Goal: Book appointment/travel/reservation

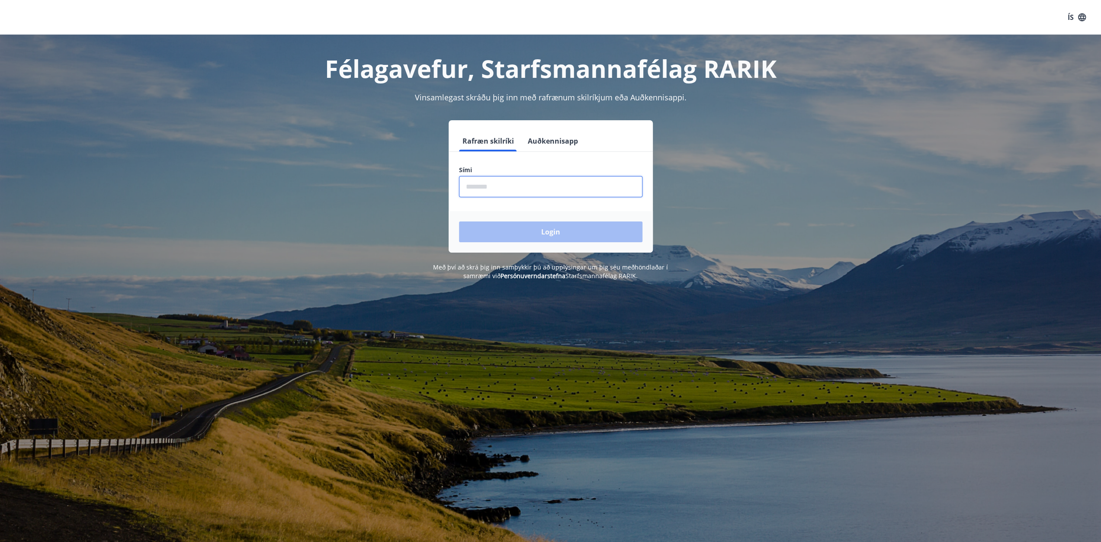
click at [472, 193] on input "phone" at bounding box center [550, 186] width 183 height 21
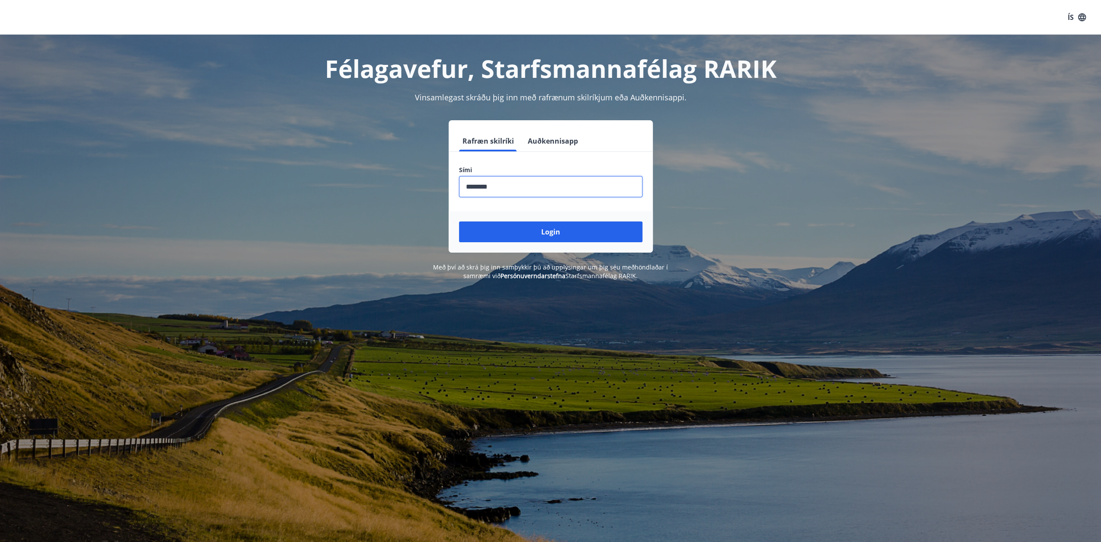
type input "********"
click at [459, 222] on button "Login" at bounding box center [550, 232] width 183 height 21
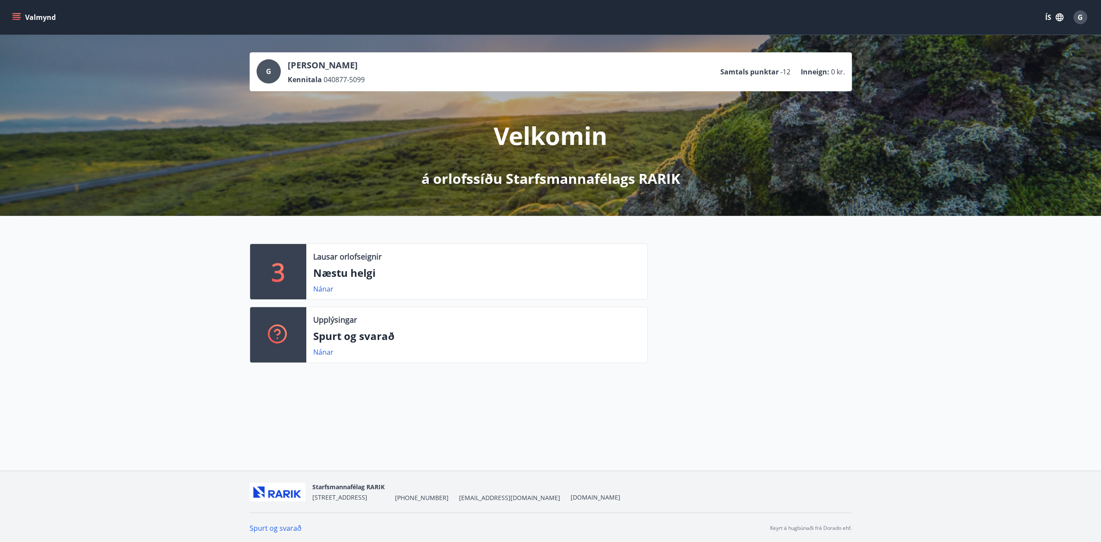
click at [13, 19] on icon "menu" at bounding box center [17, 19] width 8 height 1
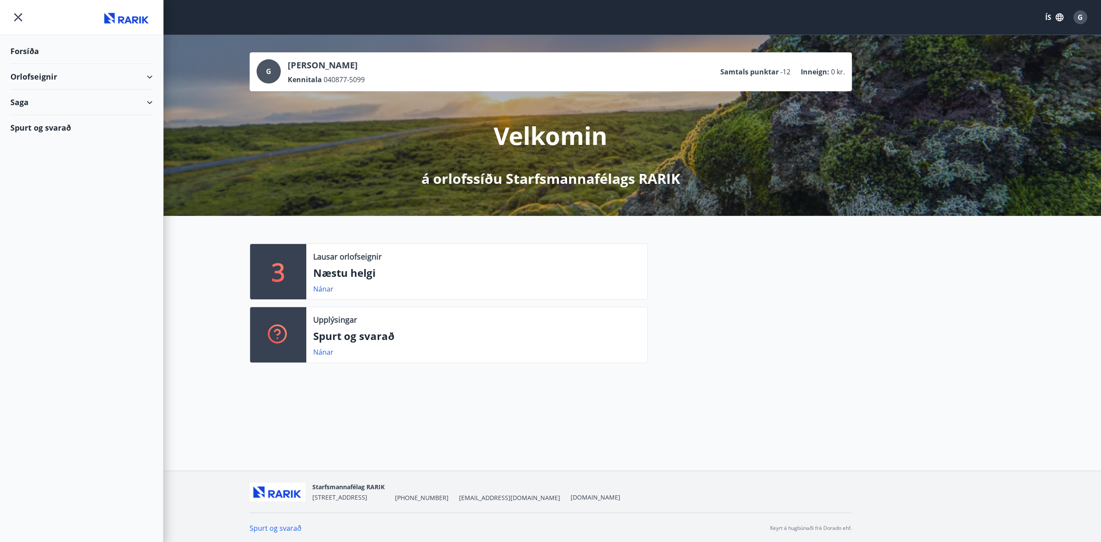
click at [46, 78] on div "Orlofseignir" at bounding box center [81, 77] width 142 height 26
click at [35, 98] on div "Framboð" at bounding box center [81, 99] width 128 height 18
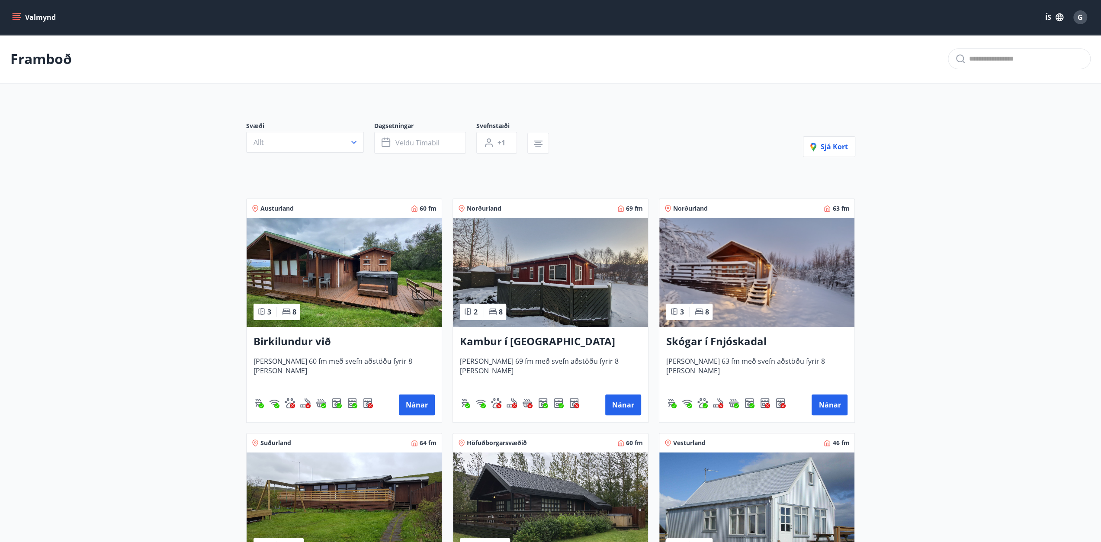
click at [17, 15] on icon "menu" at bounding box center [17, 15] width 8 height 1
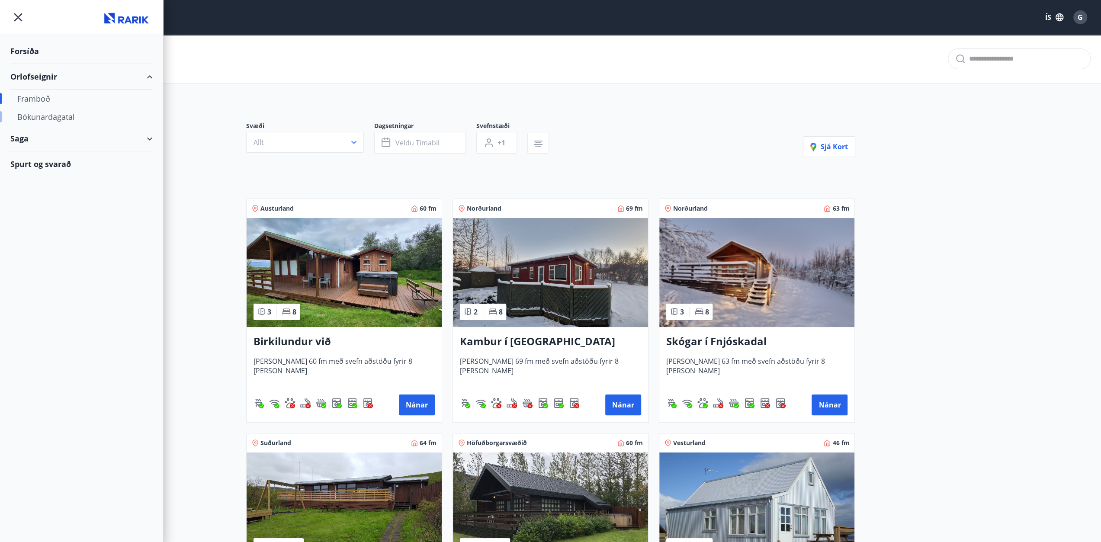
click at [61, 115] on div "Bókunardagatal" at bounding box center [81, 117] width 128 height 18
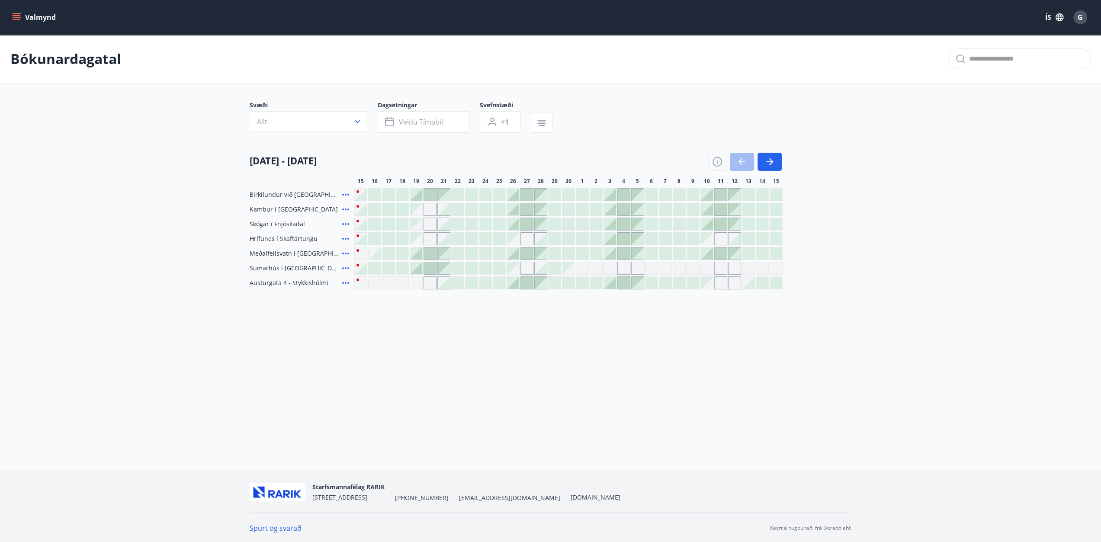
click at [510, 239] on div "Gráir dagar eru ekki bókanlegir" at bounding box center [513, 239] width 12 height 12
click at [530, 235] on div "Gráir dagar eru ekki bókanlegir" at bounding box center [526, 238] width 13 height 13
click at [540, 235] on div at bounding box center [541, 239] width 12 height 12
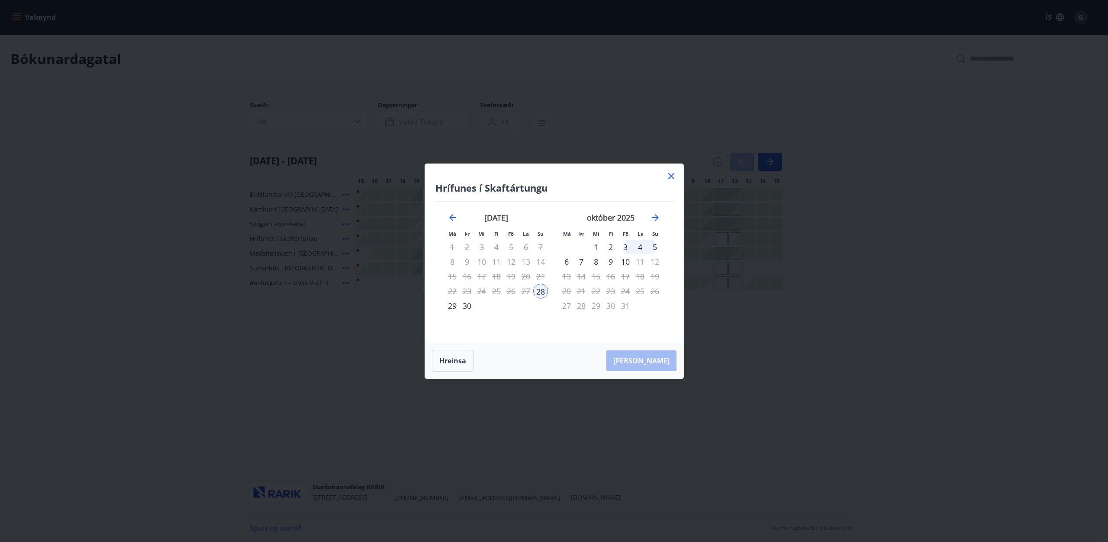
click at [669, 175] on icon at bounding box center [671, 176] width 10 height 10
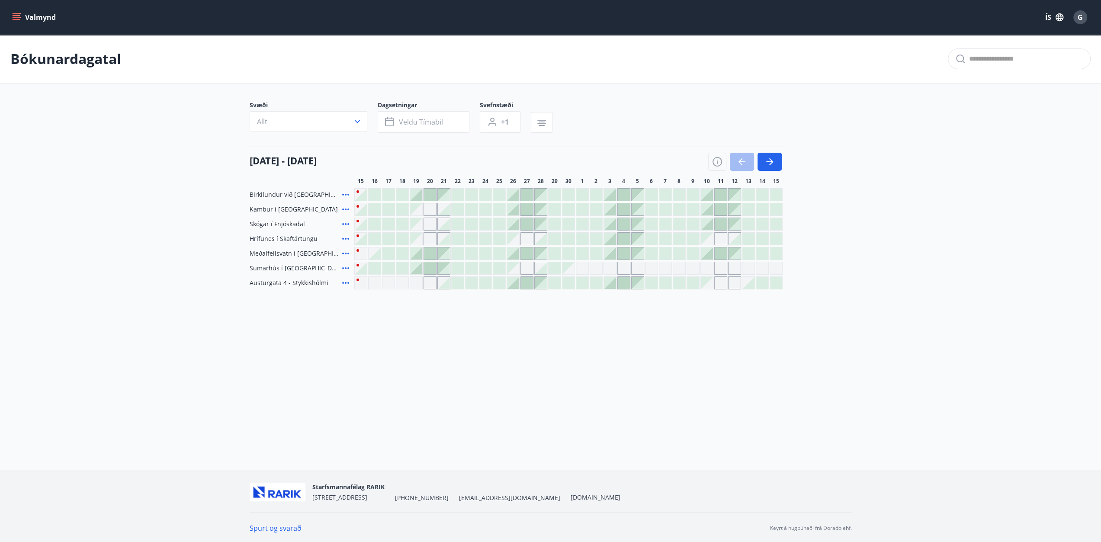
click at [510, 220] on div at bounding box center [513, 224] width 12 height 12
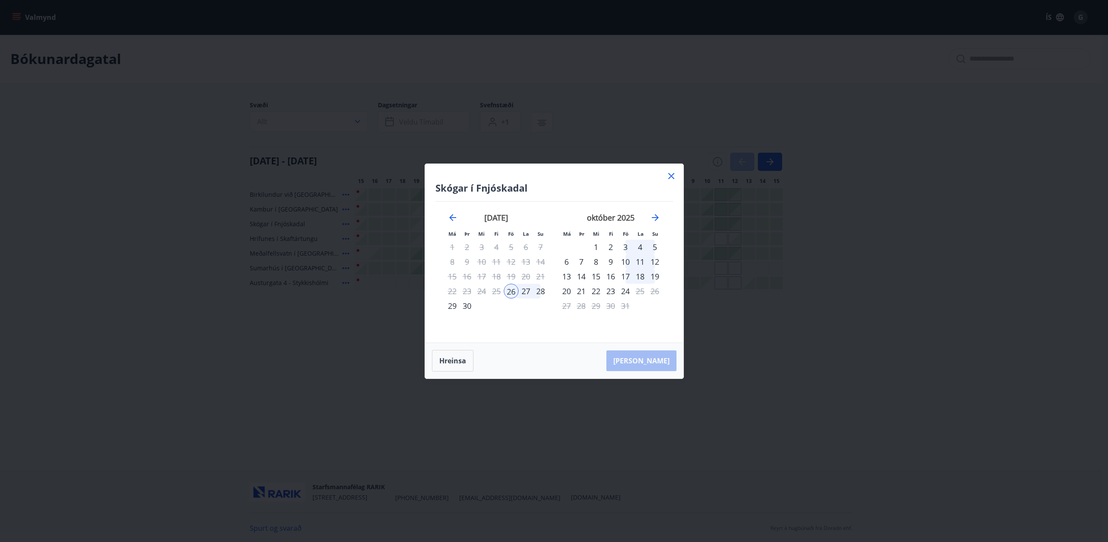
click at [451, 307] on div "29" at bounding box center [452, 306] width 15 height 15
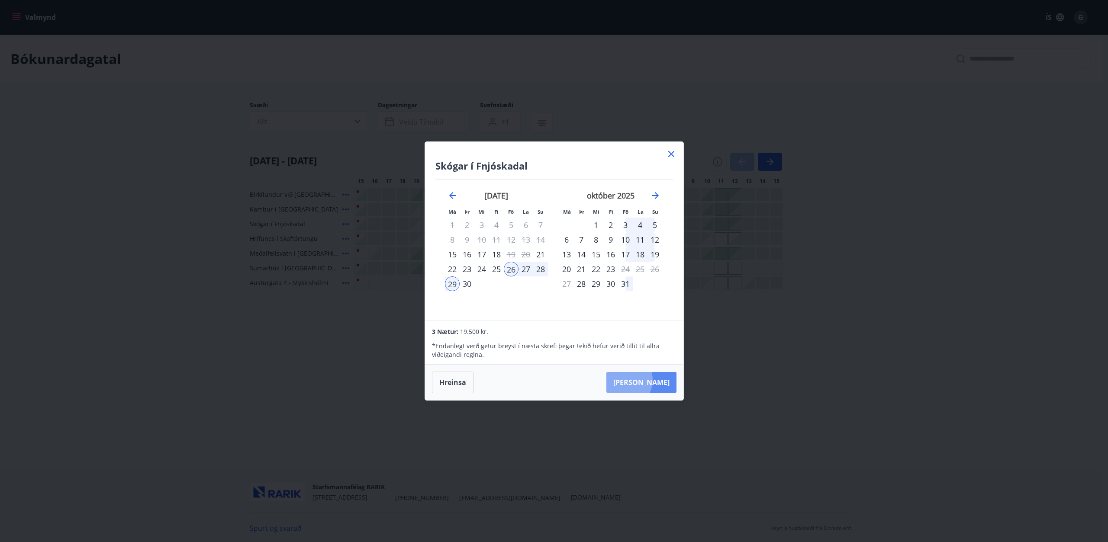
click at [649, 380] on button "[PERSON_NAME]" at bounding box center [641, 382] width 70 height 21
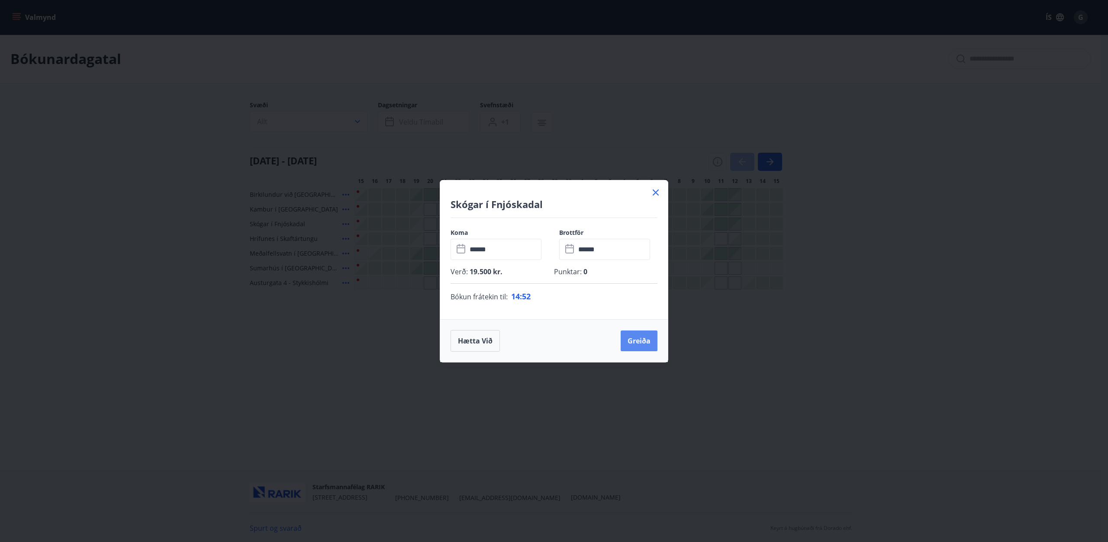
click at [646, 344] on button "Greiða" at bounding box center [638, 341] width 37 height 21
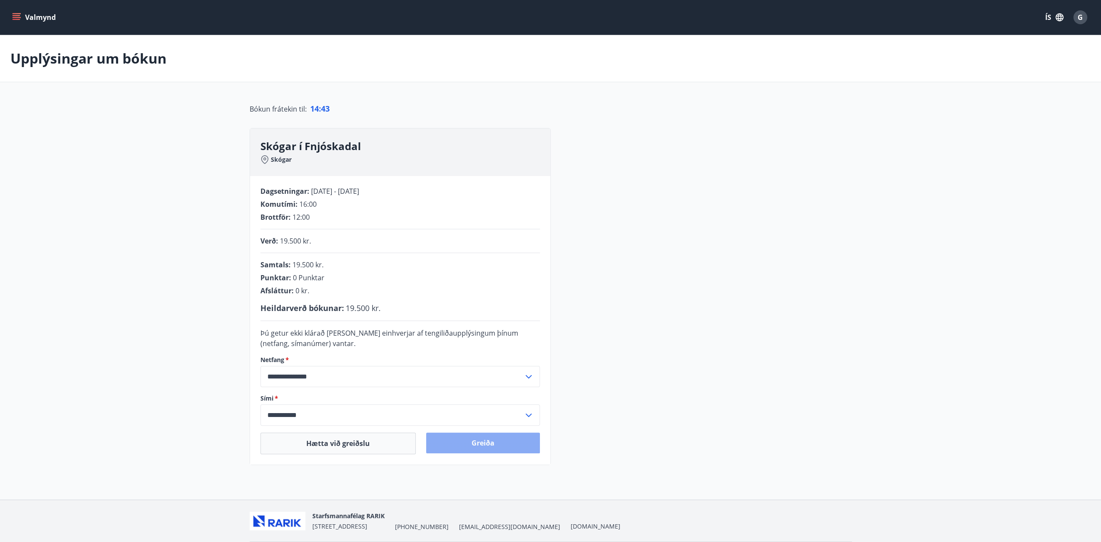
click at [505, 446] on button "Greiða" at bounding box center [483, 443] width 114 height 21
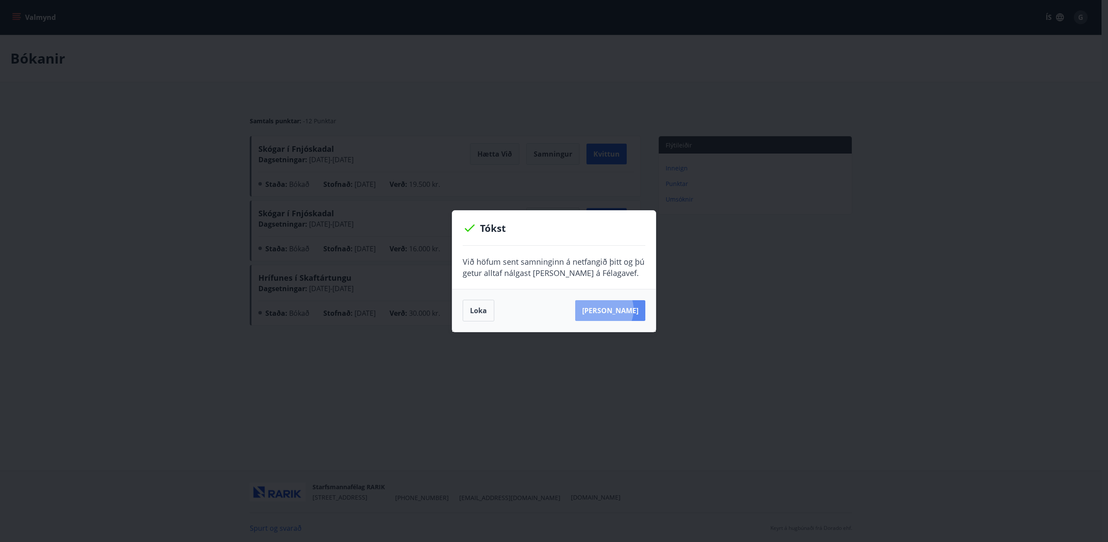
click at [613, 309] on button "[PERSON_NAME]" at bounding box center [610, 310] width 70 height 21
click at [353, 96] on div "Tókst Við höfum sent samninginn á netfangið þitt og þú getur alltaf nálgast [PE…" at bounding box center [554, 271] width 1108 height 542
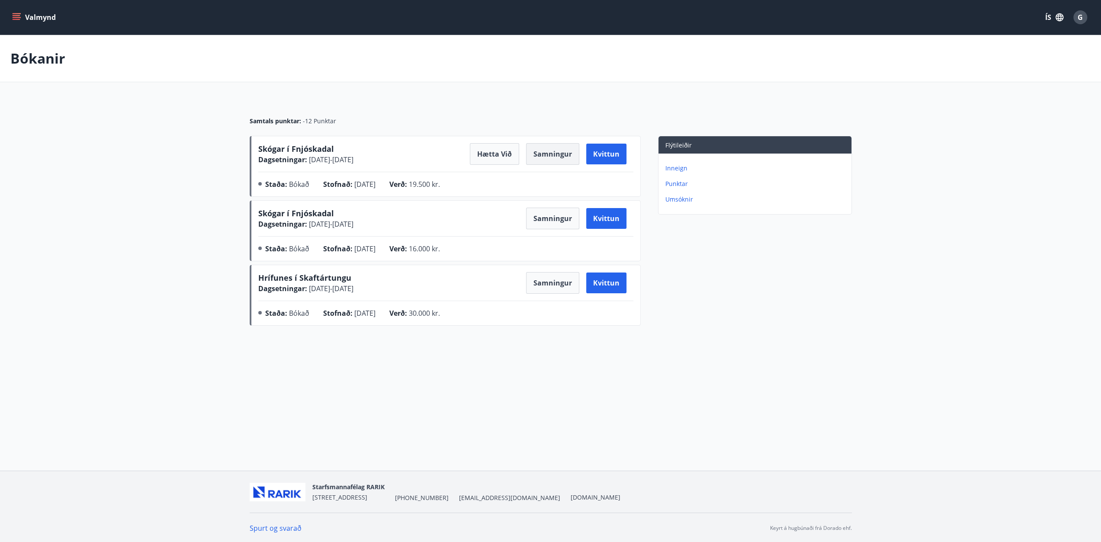
click at [548, 153] on button "Samningur" at bounding box center [552, 154] width 53 height 22
click at [17, 12] on button "Valmynd" at bounding box center [34, 18] width 49 height 16
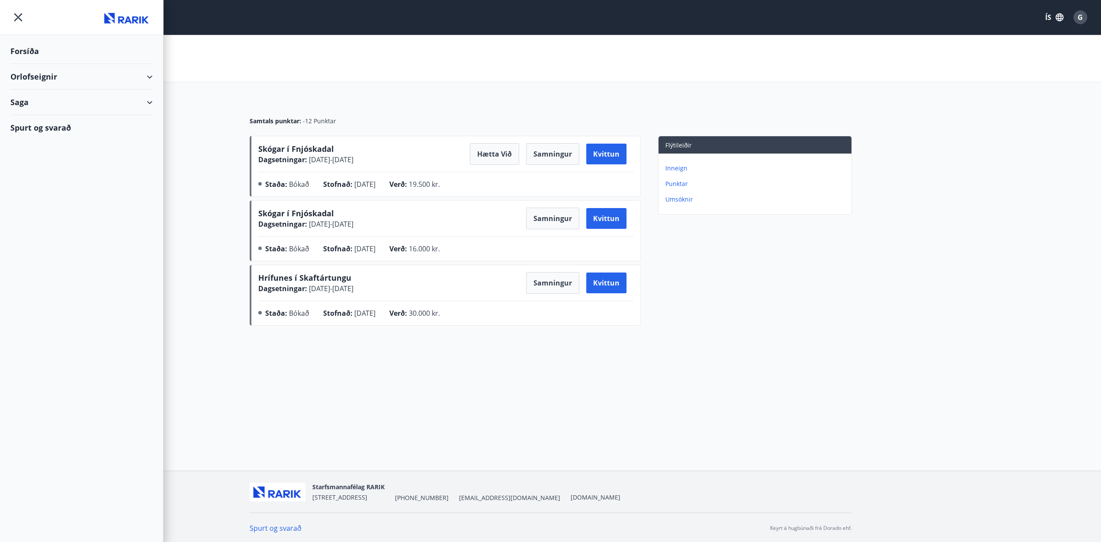
click at [36, 77] on div "Orlofseignir" at bounding box center [81, 77] width 142 height 26
click at [39, 94] on div "Framboð" at bounding box center [81, 99] width 128 height 18
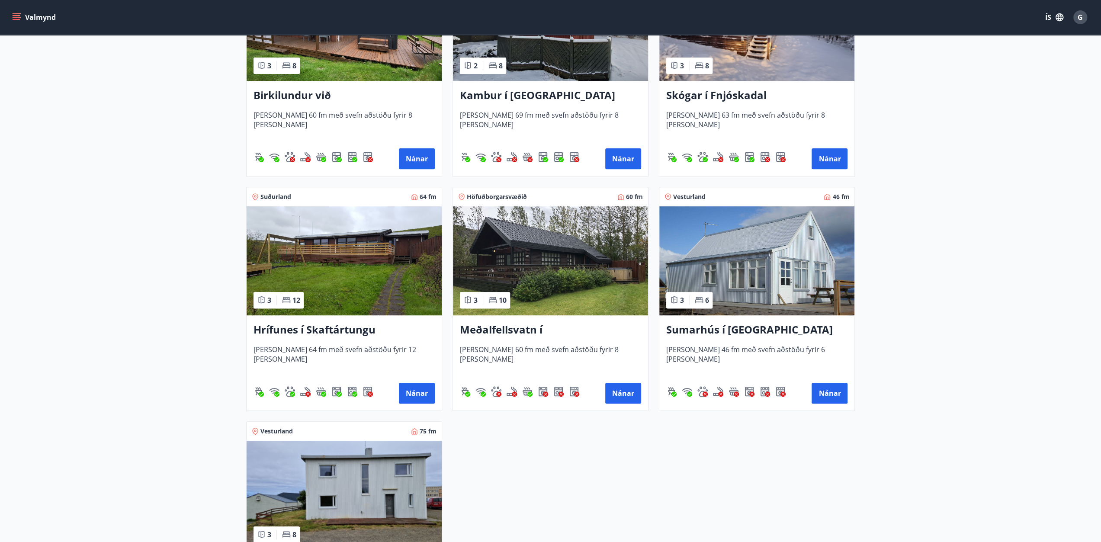
scroll to position [290, 0]
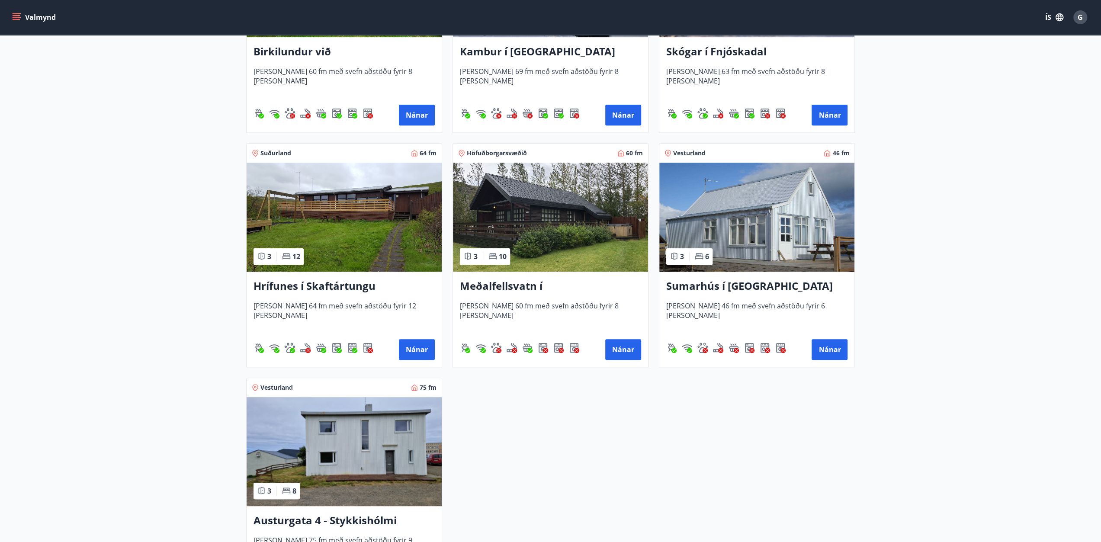
click at [520, 284] on h3 "Meðalfellsvatn í [GEOGRAPHIC_DATA]" at bounding box center [550, 287] width 181 height 16
